Goal: Navigation & Orientation: Find specific page/section

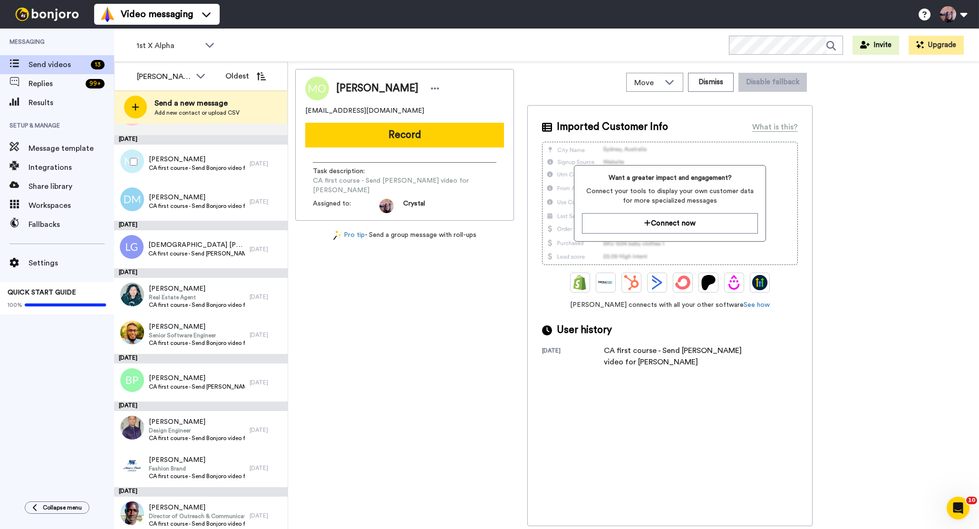
scroll to position [184, 0]
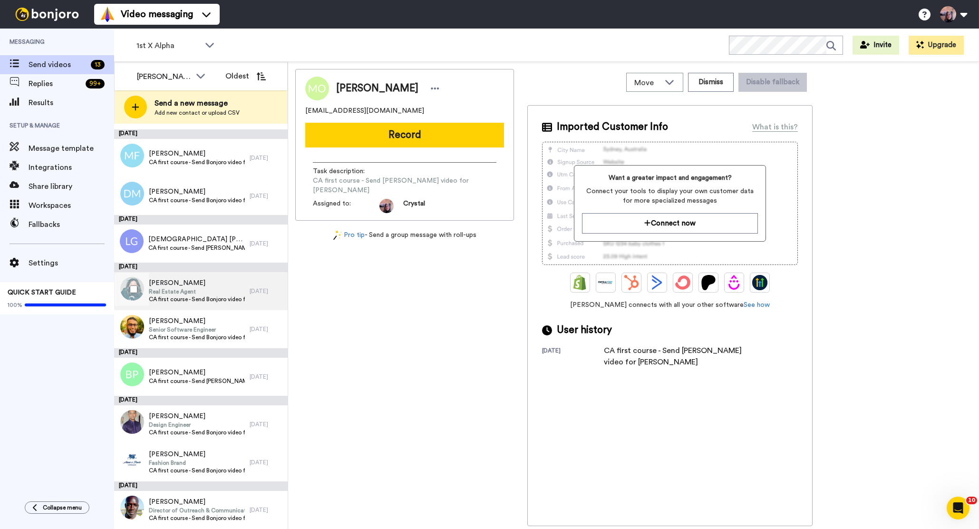
click at [211, 293] on span "Real Estate Agent" at bounding box center [197, 292] width 96 height 8
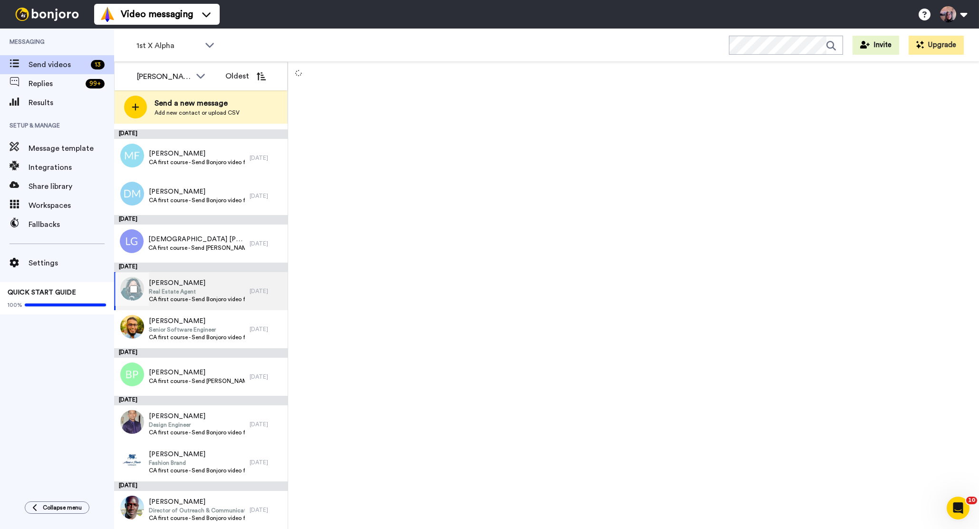
click at [224, 291] on span "Real Estate Agent" at bounding box center [197, 292] width 96 height 8
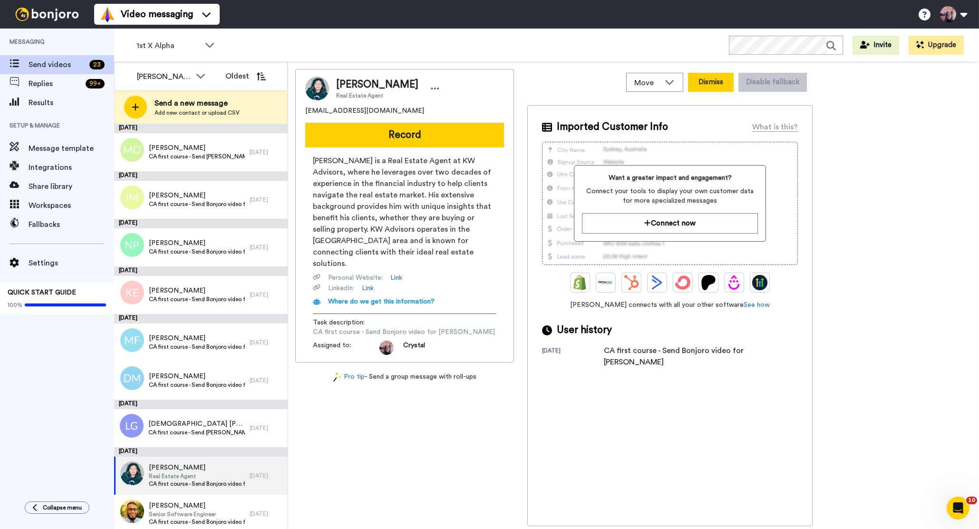
click at [703, 79] on button "Dismiss" at bounding box center [711, 82] width 46 height 19
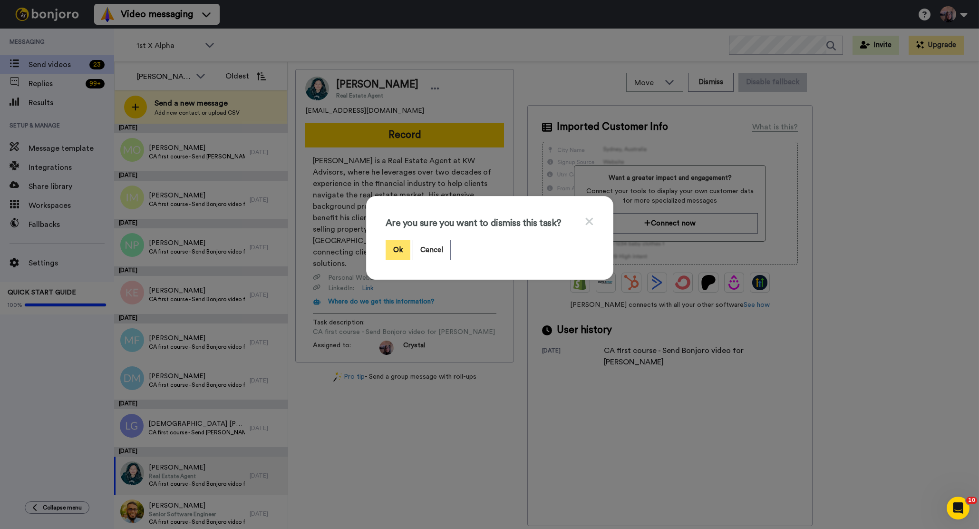
click at [396, 246] on button "Ok" at bounding box center [398, 250] width 25 height 20
